Goal: Transaction & Acquisition: Purchase product/service

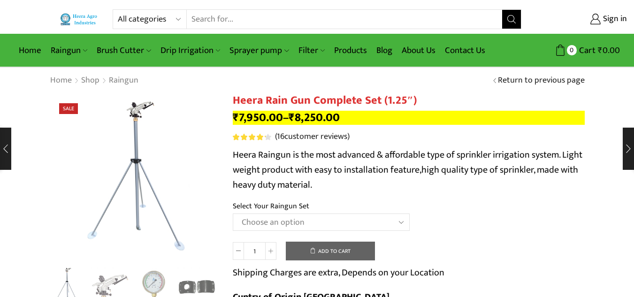
click at [393, 224] on select "Choose an option Raingun Set for 2'' PVC Pipe Raingun Set for 2.5'' PVC Pipe Ra…" at bounding box center [321, 222] width 177 height 17
click at [479, 215] on td "Choose an option Raingun Set for 2'' PVC Pipe Raingun Set for 2.5'' PVC Pipe Ra…" at bounding box center [409, 227] width 352 height 26
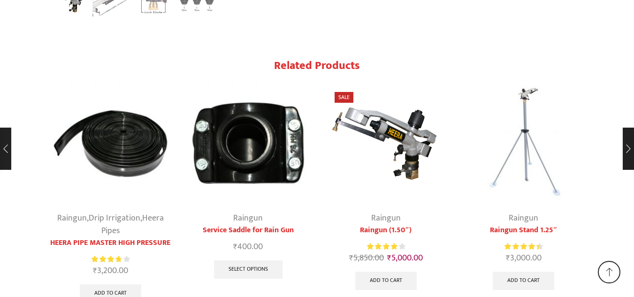
scroll to position [3941, 0]
